Goal: Check status: Check status

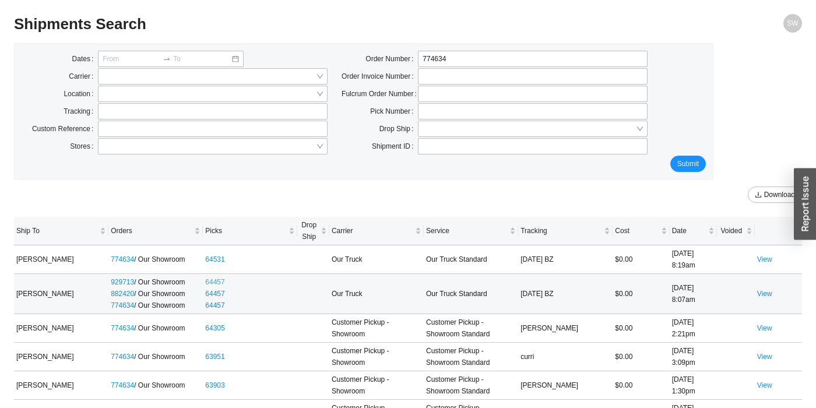
click at [215, 281] on link "64457" at bounding box center [214, 282] width 19 height 8
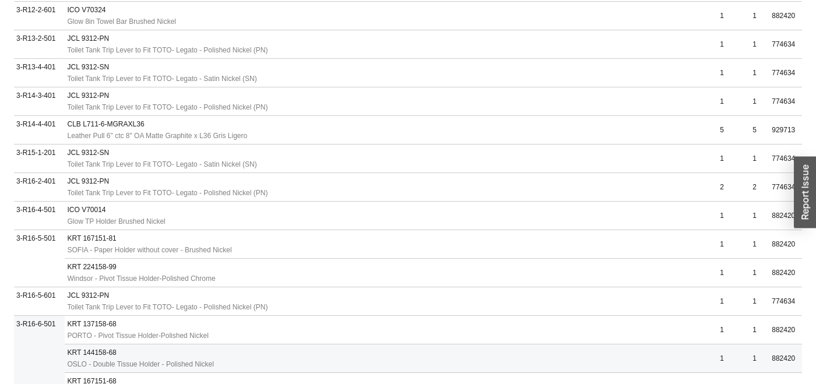
scroll to position [1593, 0]
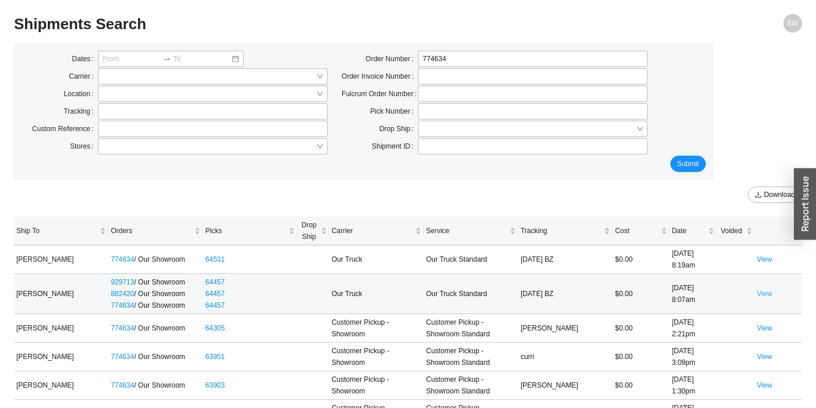
click at [763, 294] on link "View" at bounding box center [764, 294] width 15 height 8
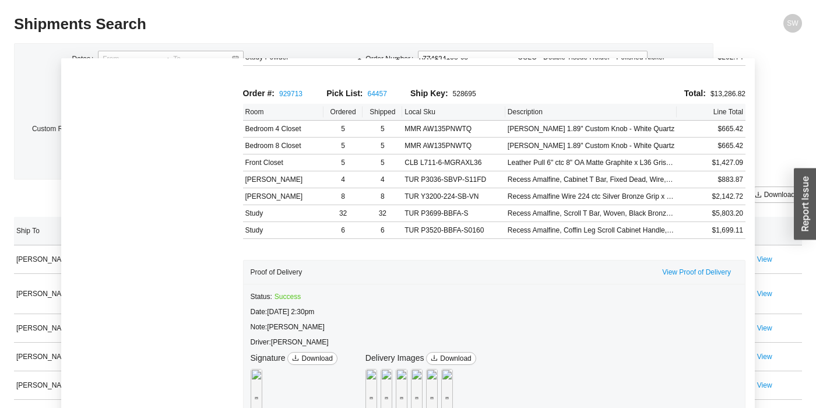
scroll to position [72, 0]
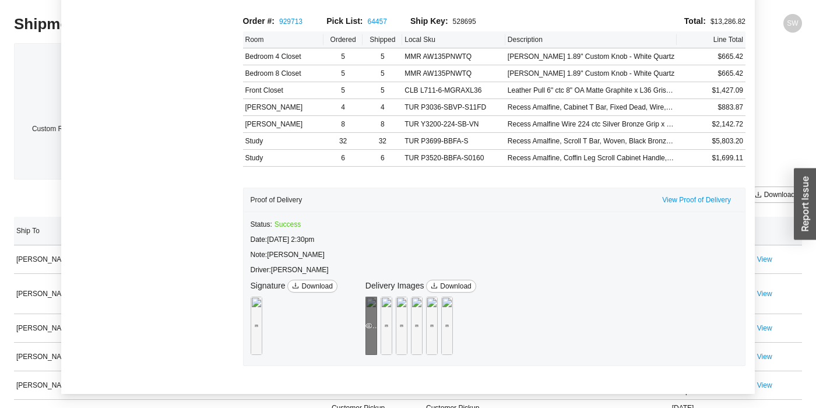
click at [377, 297] on div "Preview" at bounding box center [371, 326] width 12 height 58
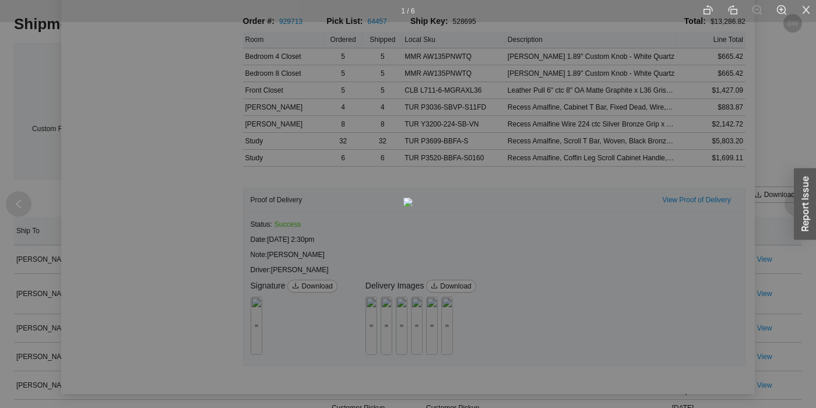
click at [806, 8] on icon "close" at bounding box center [805, 10] width 10 height 10
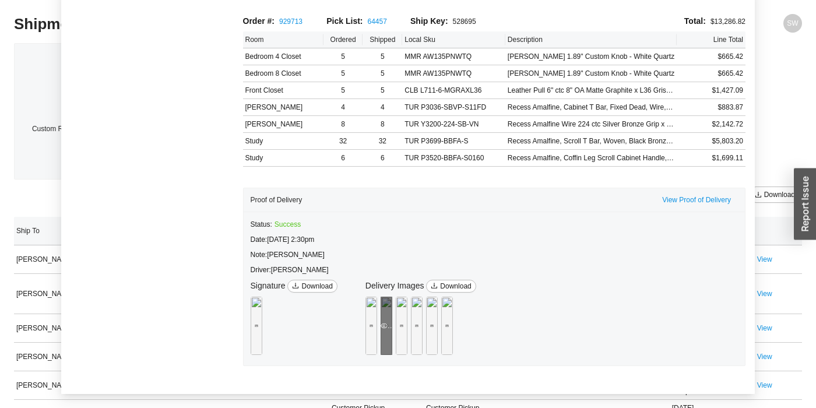
click at [392, 320] on div "Preview" at bounding box center [386, 326] width 12 height 12
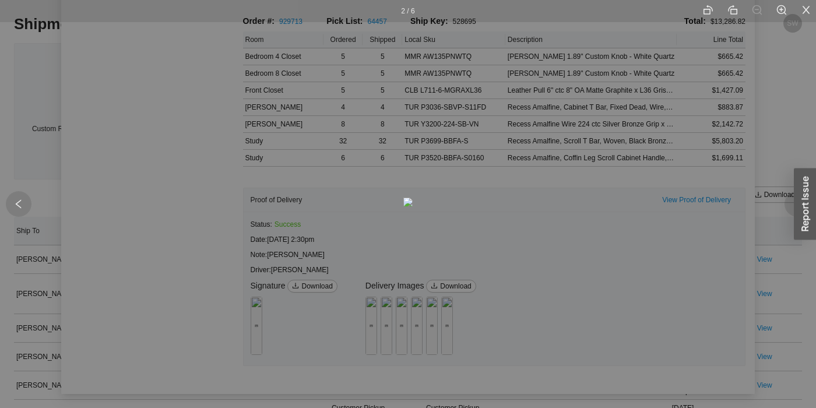
click at [405, 197] on img at bounding box center [407, 201] width 9 height 9
click at [807, 13] on icon "close" at bounding box center [805, 10] width 10 height 10
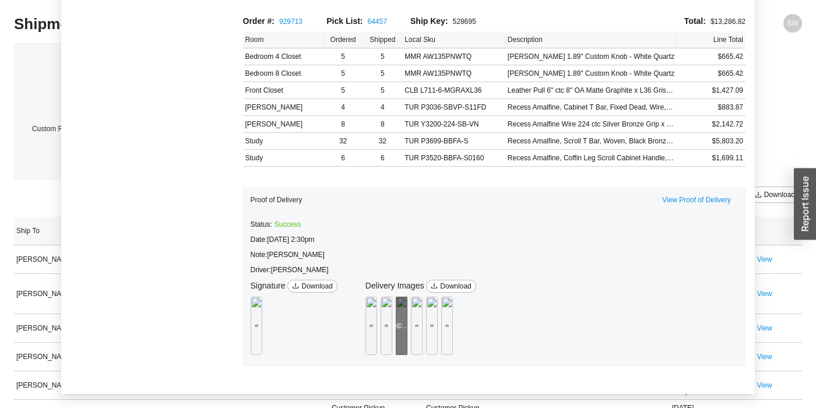
click at [407, 320] on div "Preview" at bounding box center [402, 326] width 12 height 12
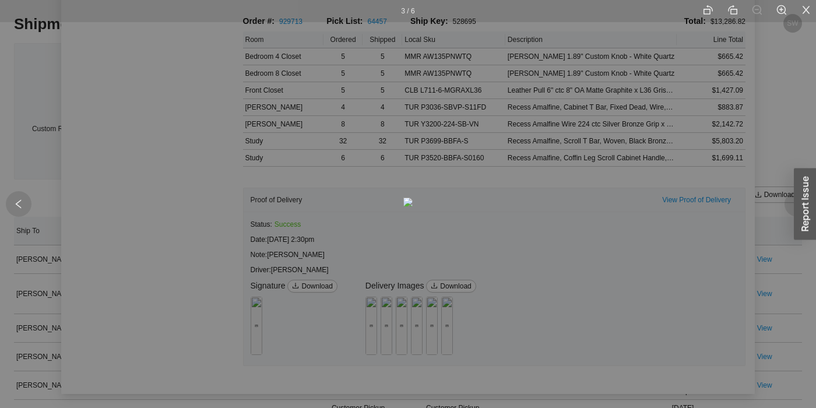
click at [806, 10] on icon "close" at bounding box center [806, 10] width 8 height 8
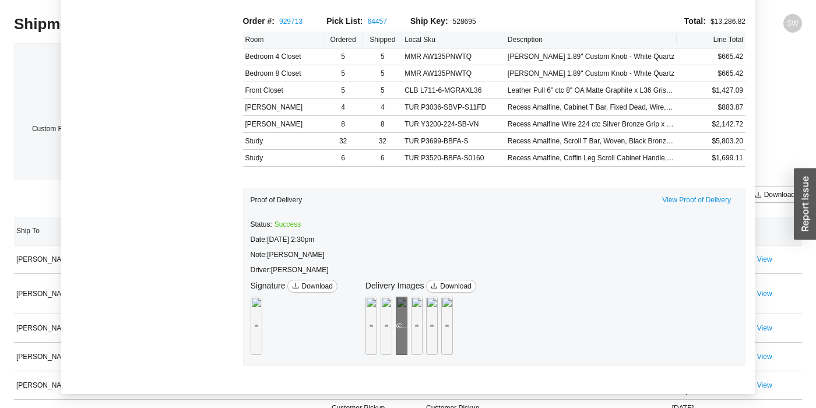
click at [407, 297] on div "Preview" at bounding box center [402, 326] width 12 height 58
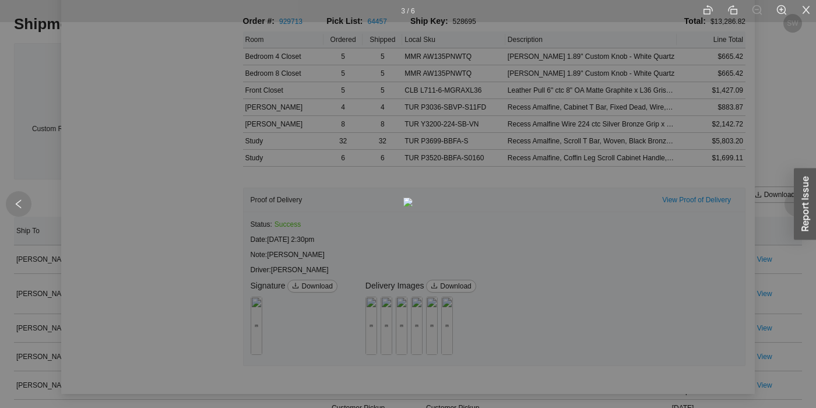
click at [806, 6] on icon "close" at bounding box center [805, 10] width 10 height 10
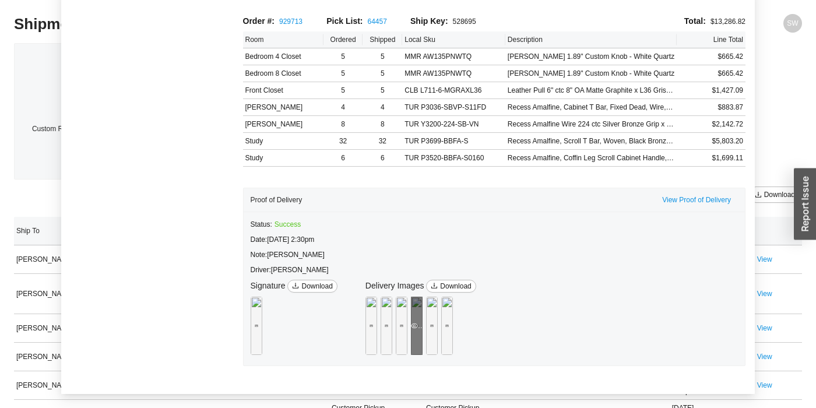
click at [422, 320] on div "Preview" at bounding box center [417, 326] width 12 height 12
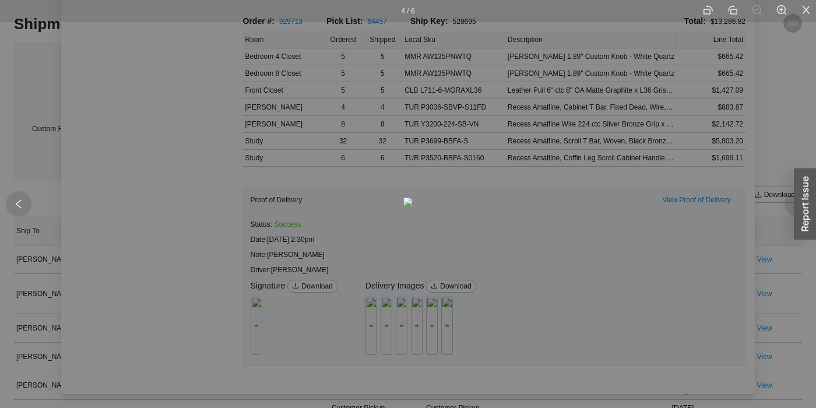
click at [808, 13] on icon "close" at bounding box center [806, 10] width 8 height 8
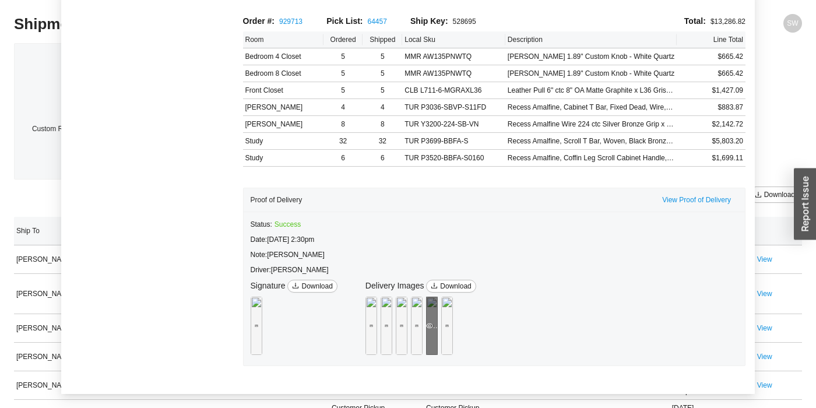
click at [437, 317] on div "Preview" at bounding box center [432, 326] width 12 height 58
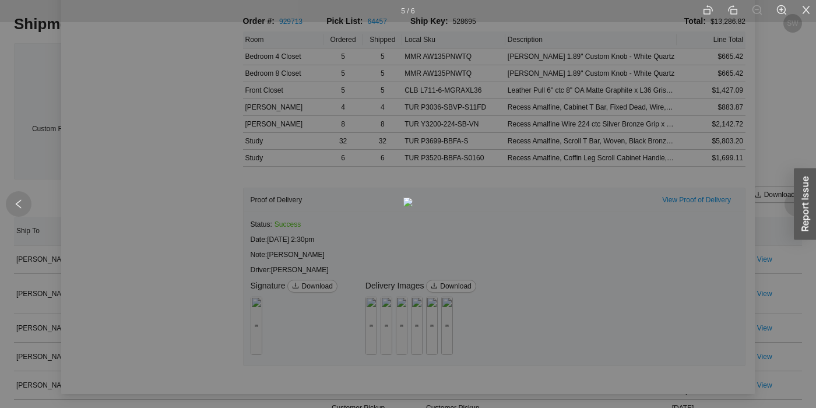
click at [804, 13] on icon "close" at bounding box center [805, 10] width 10 height 10
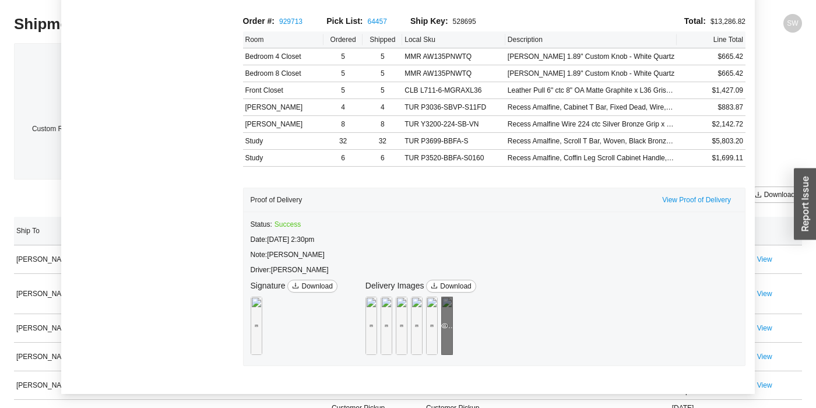
click at [453, 306] on div "Preview" at bounding box center [447, 326] width 12 height 58
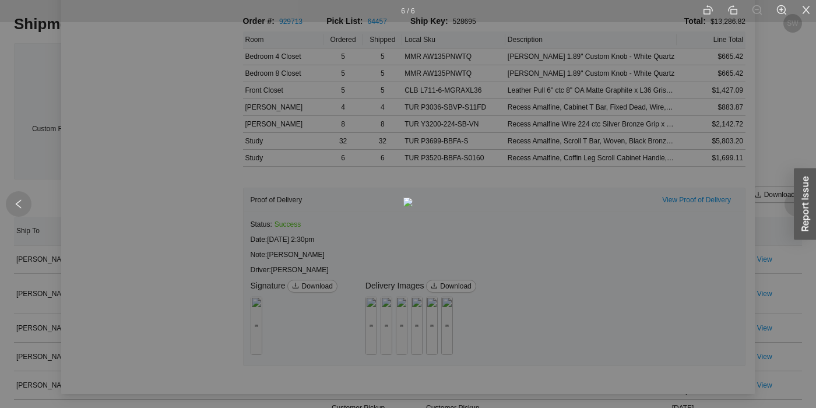
click at [806, 13] on icon "close" at bounding box center [805, 10] width 10 height 10
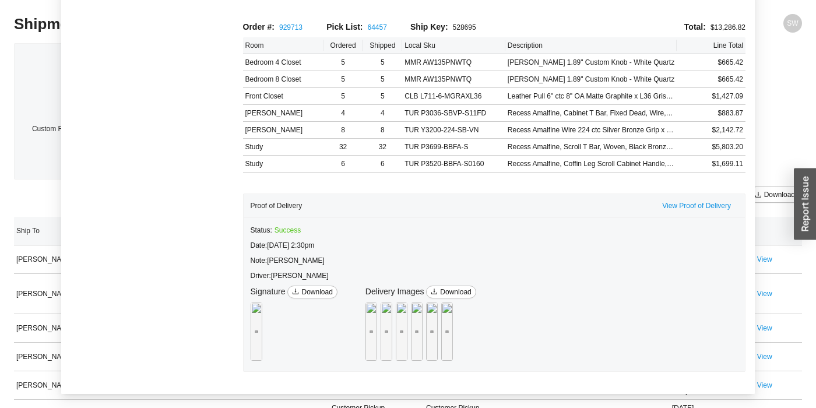
scroll to position [1407, 0]
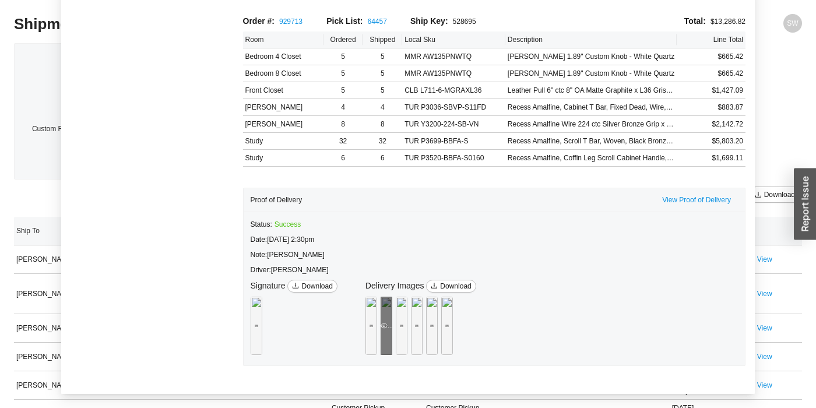
click at [392, 297] on div "Preview" at bounding box center [386, 326] width 12 height 58
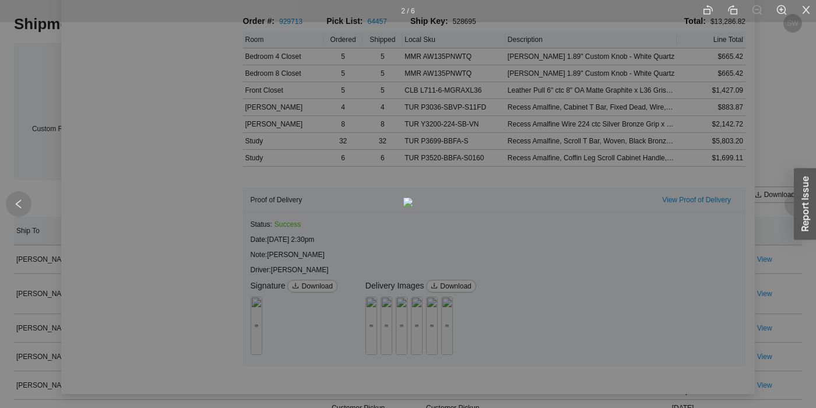
click at [802, 9] on icon "close" at bounding box center [805, 10] width 10 height 10
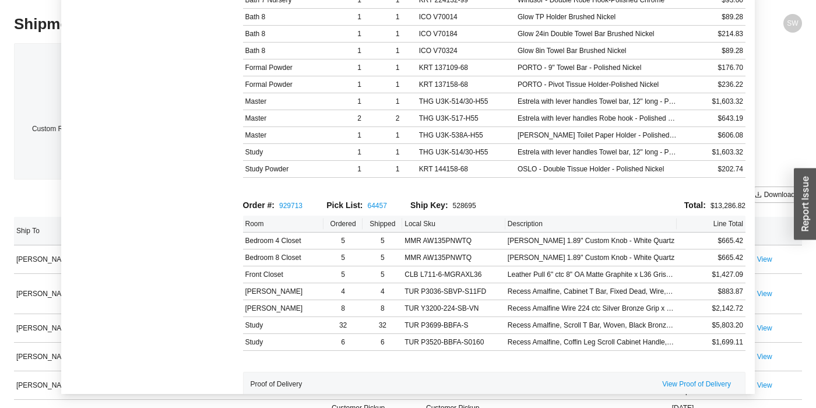
scroll to position [1183, 0]
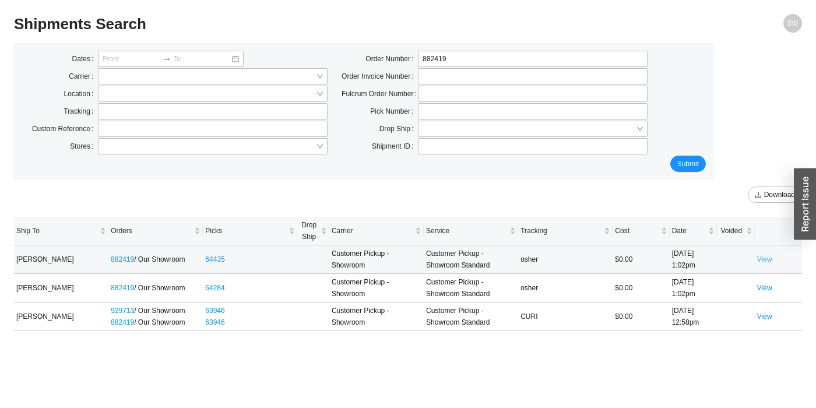
click at [768, 258] on link "View" at bounding box center [764, 259] width 15 height 8
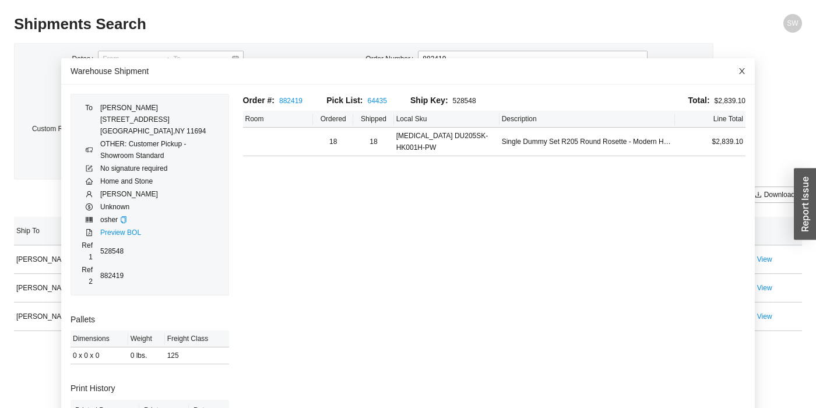
click at [740, 73] on icon "close" at bounding box center [742, 71] width 6 height 6
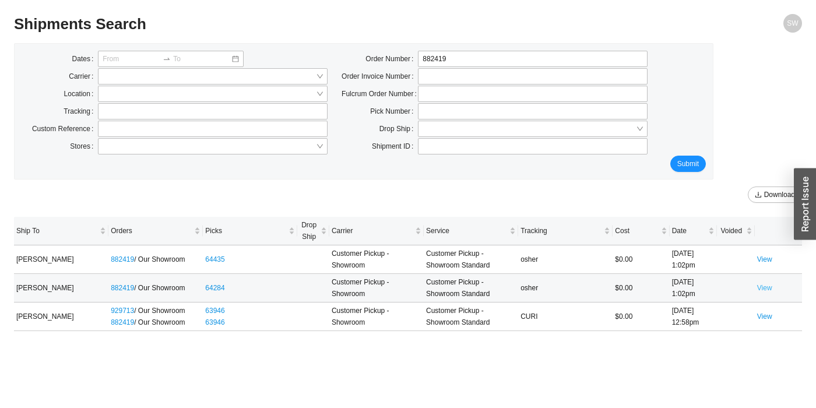
click at [763, 287] on link "View" at bounding box center [764, 288] width 15 height 8
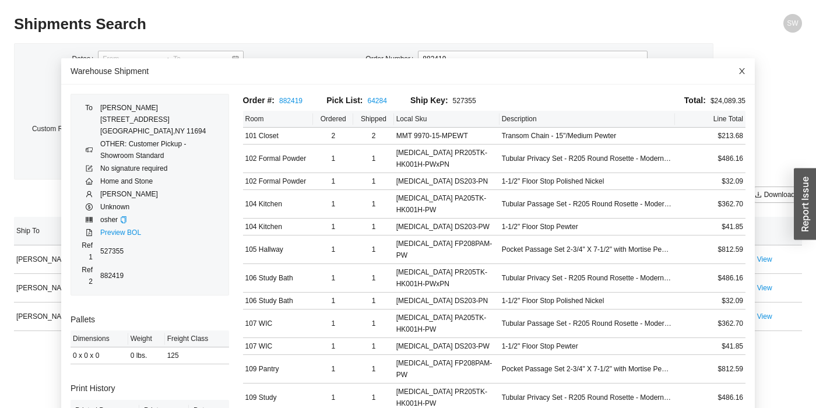
click at [741, 70] on icon "close" at bounding box center [742, 71] width 6 height 6
